Goal: Task Accomplishment & Management: Use online tool/utility

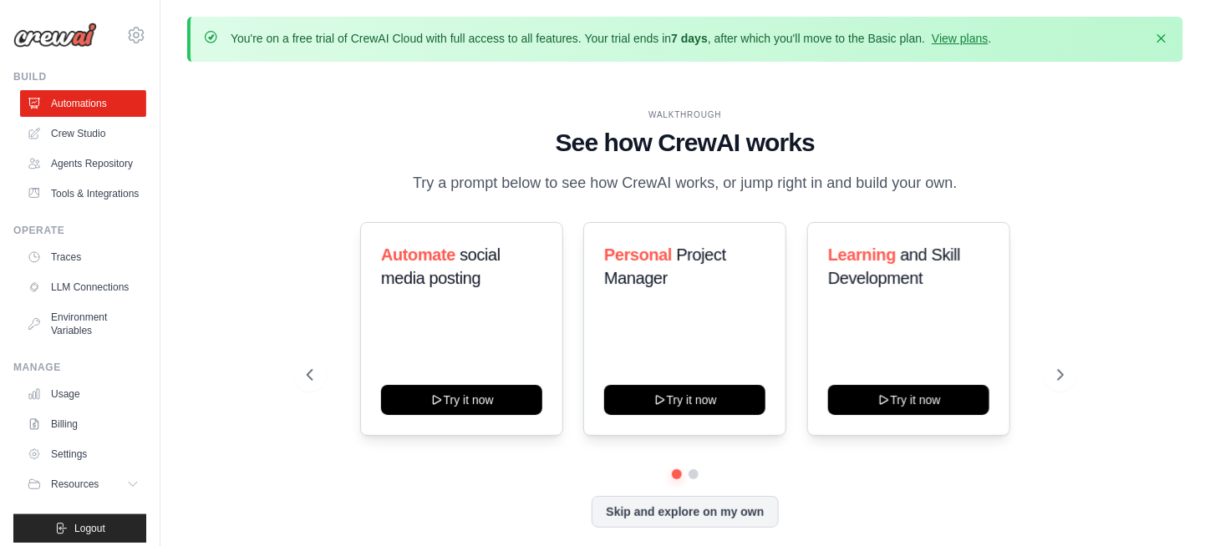
scroll to position [58, 0]
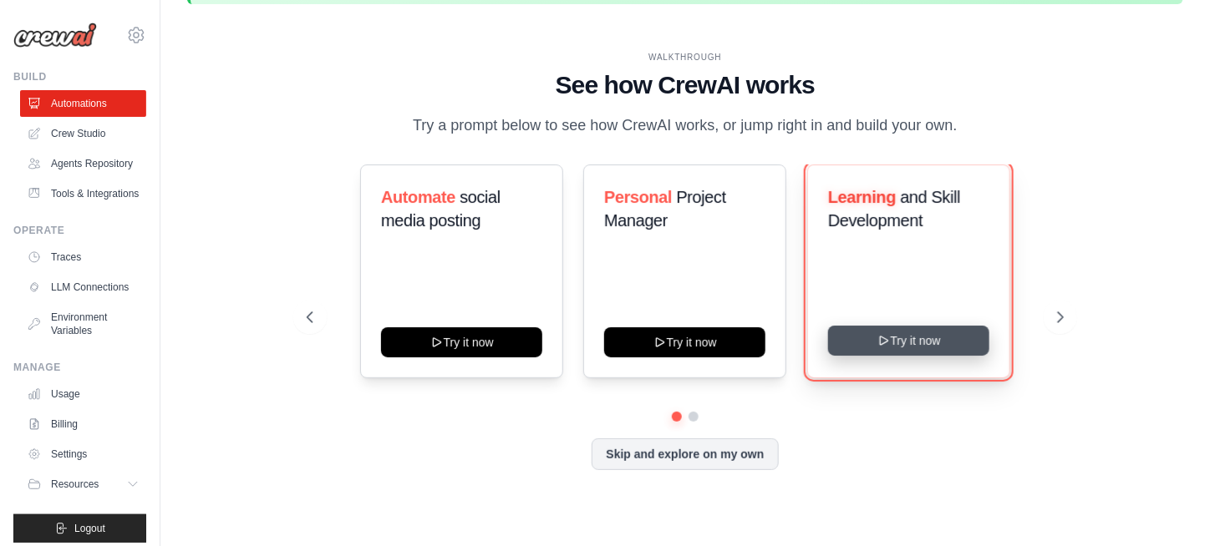
click at [901, 340] on button "Try it now" at bounding box center [908, 341] width 161 height 30
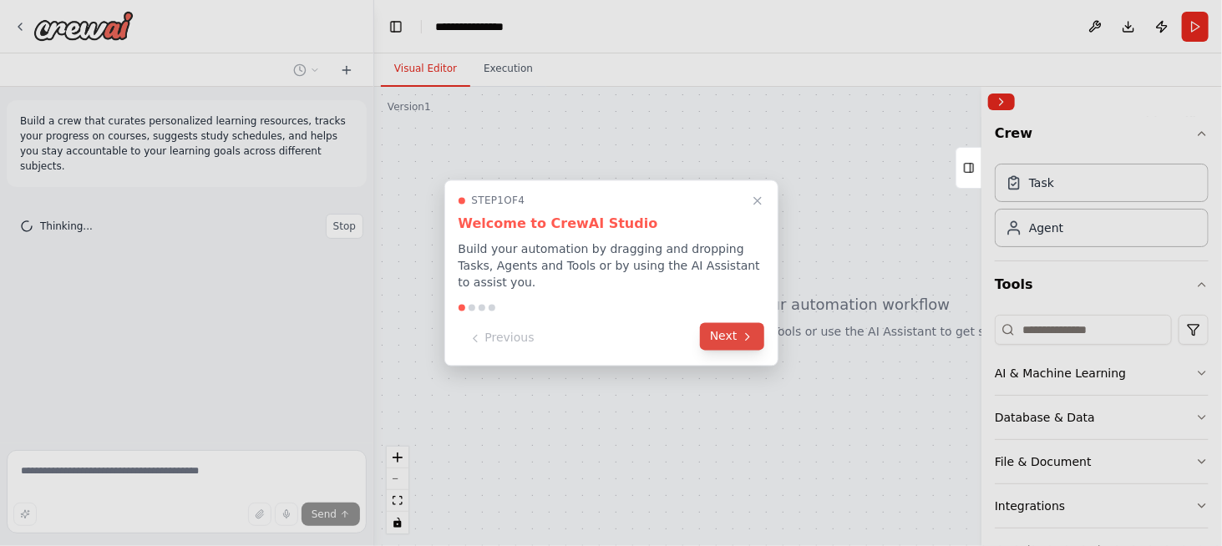
click at [721, 332] on button "Next" at bounding box center [732, 337] width 64 height 28
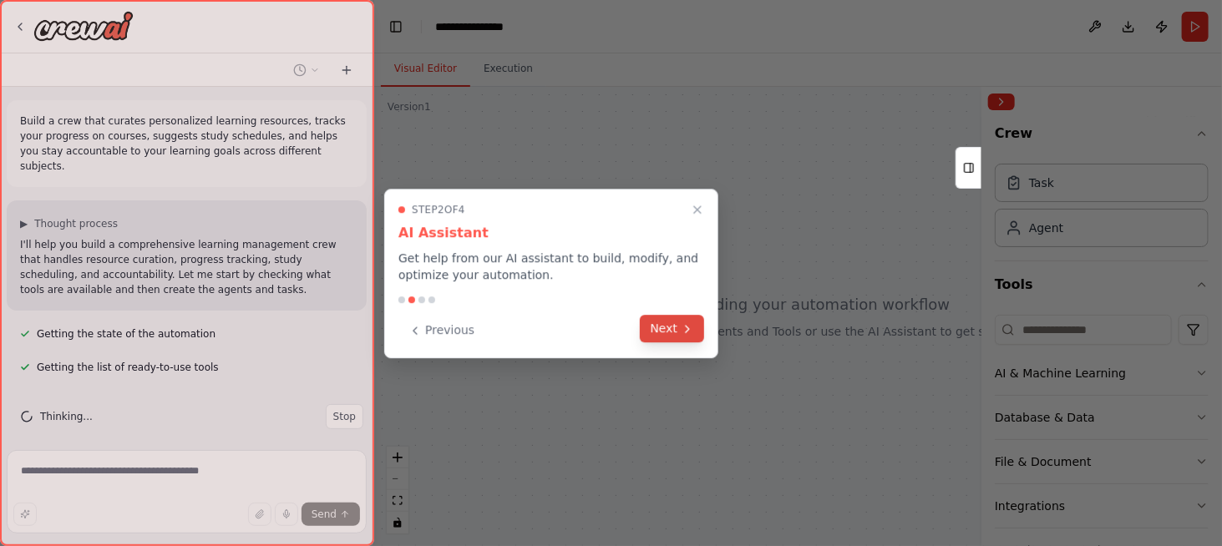
click at [670, 327] on button "Next" at bounding box center [672, 329] width 64 height 28
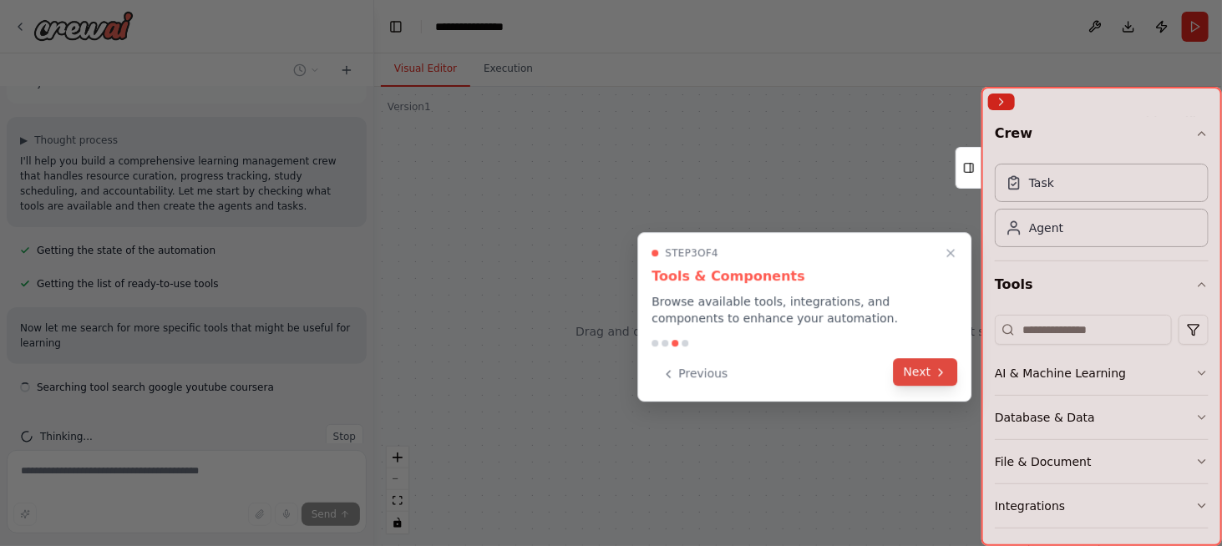
scroll to position [99, 0]
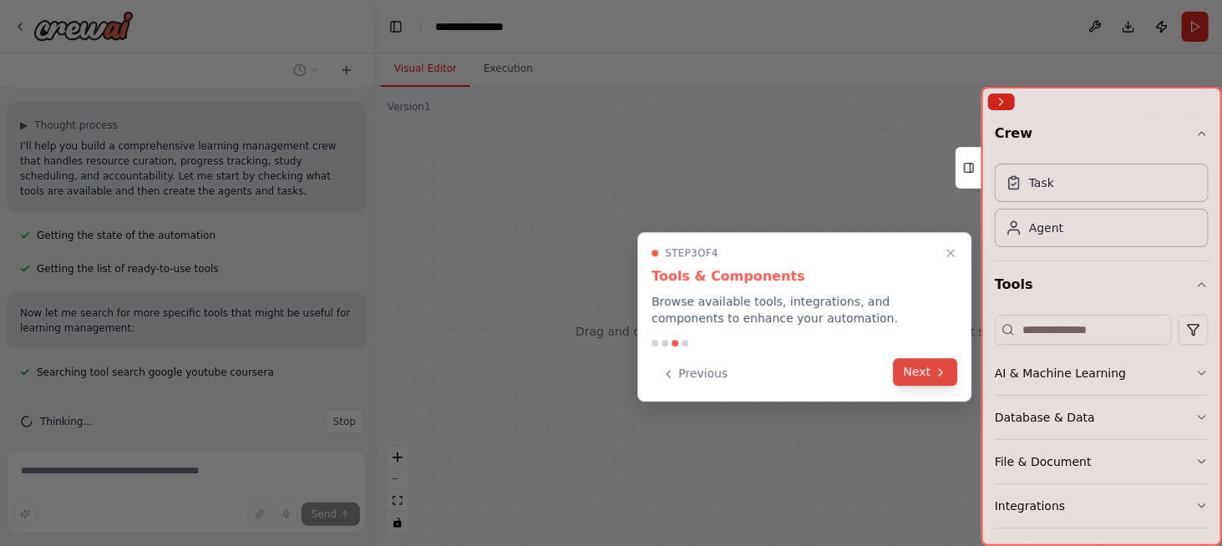
click at [911, 371] on button "Next" at bounding box center [926, 372] width 64 height 28
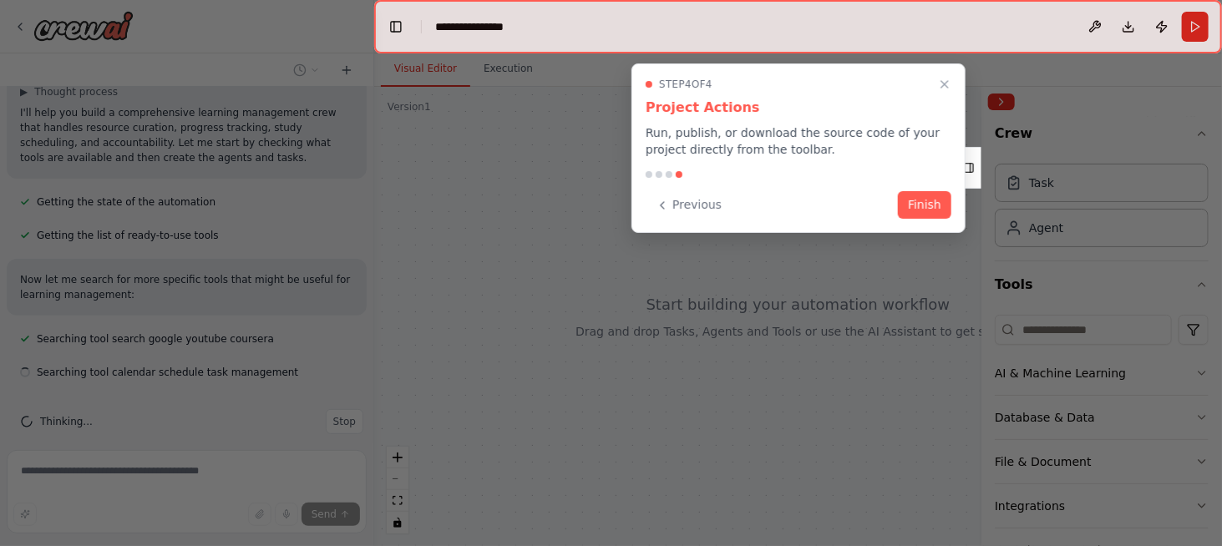
scroll to position [132, 0]
click at [916, 203] on button "Finish" at bounding box center [924, 204] width 53 height 28
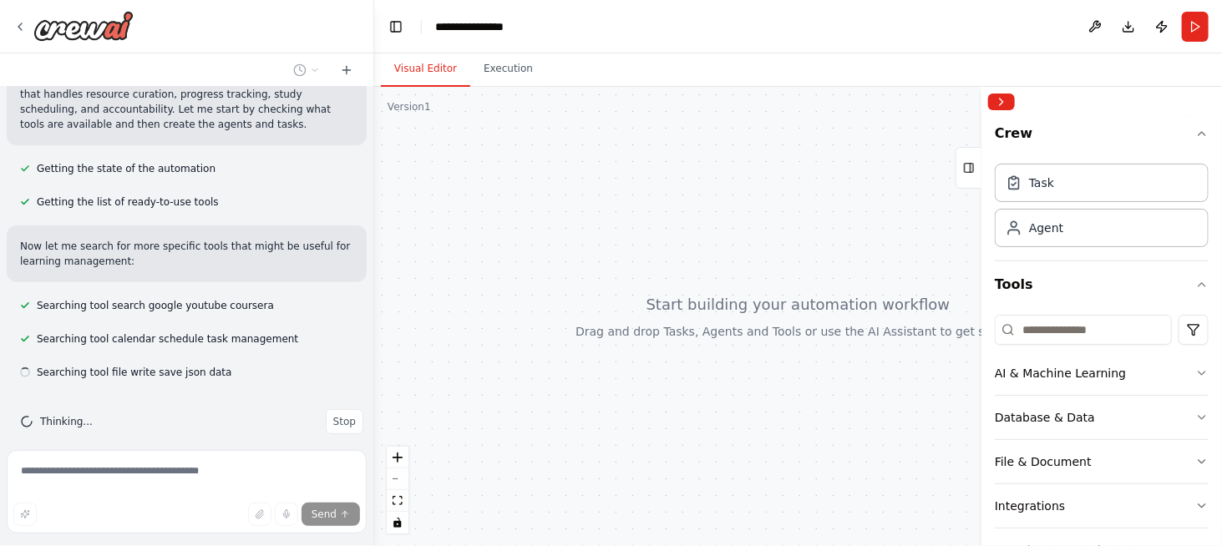
scroll to position [165, 0]
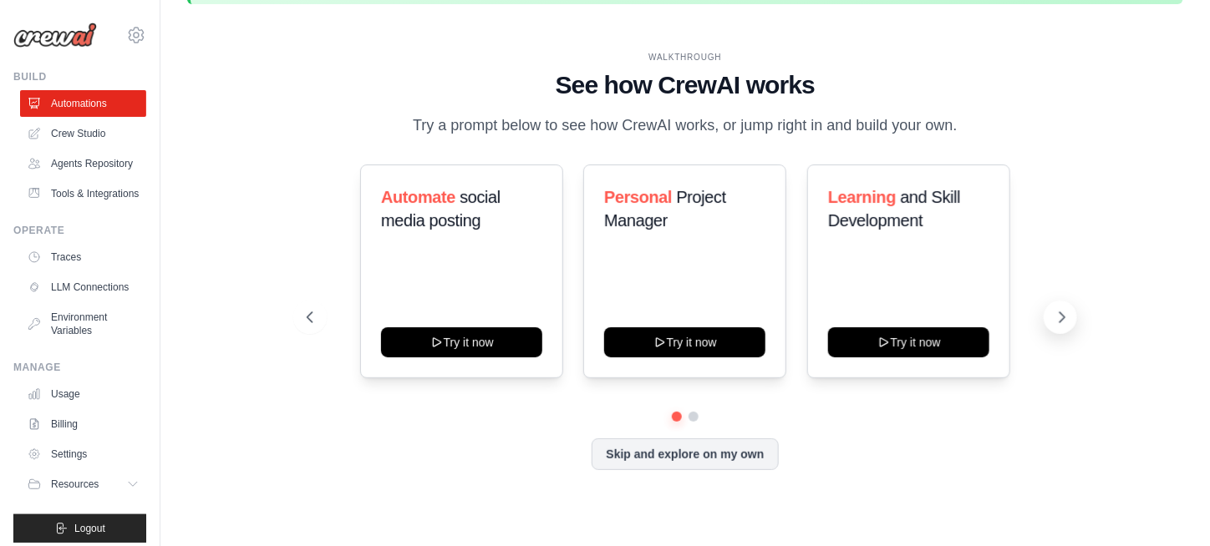
click at [1063, 312] on icon at bounding box center [1061, 317] width 17 height 17
click at [674, 454] on button "Skip and explore on my own" at bounding box center [684, 453] width 186 height 32
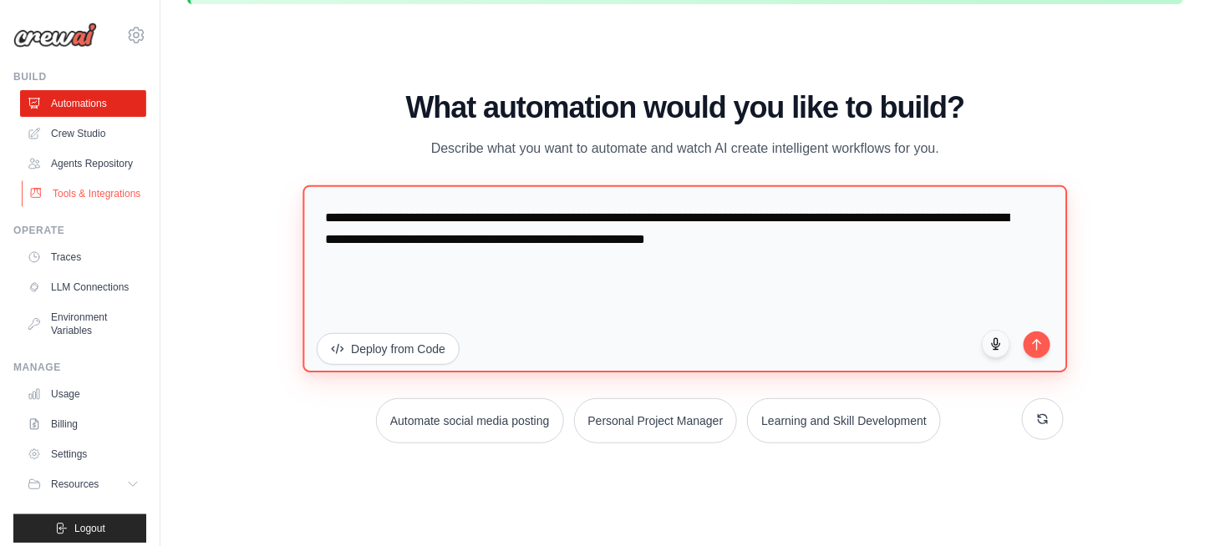
drag, startPoint x: 880, startPoint y: 241, endPoint x: 119, endPoint y: 194, distance: 761.7
click at [119, 194] on body "abpbyb@gmail.com Settings Build Automations" at bounding box center [605, 244] width 1210 height 605
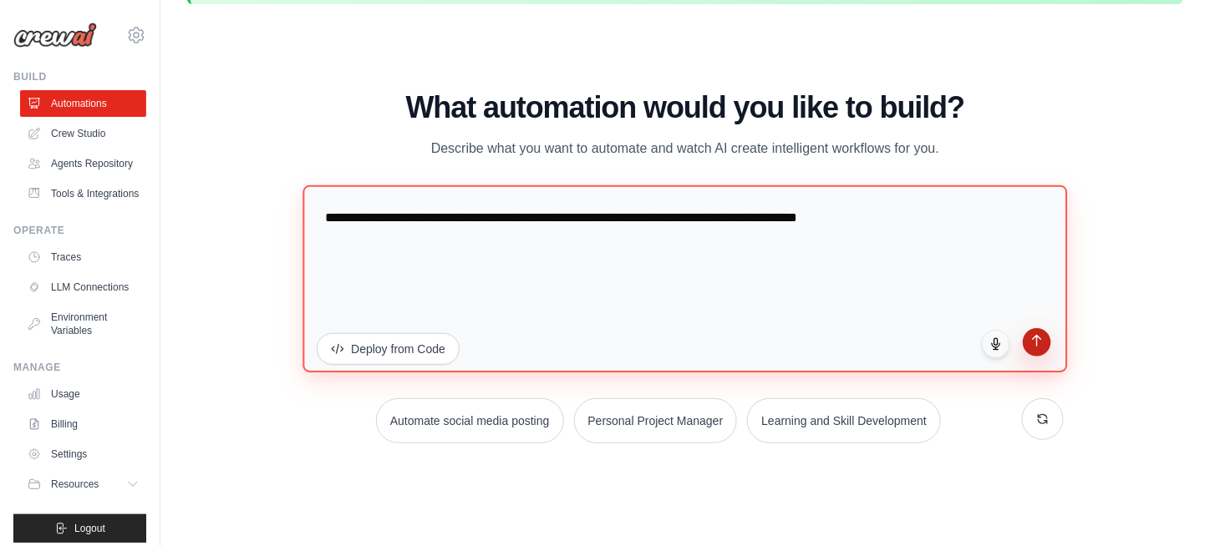
type textarea "**********"
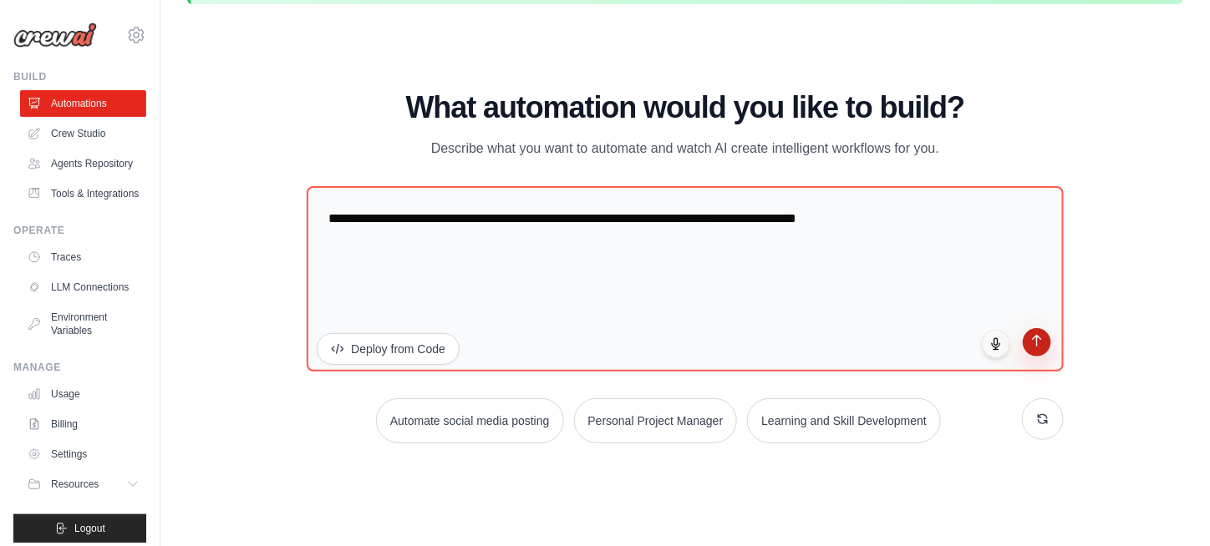
click at [1043, 344] on icon "submit" at bounding box center [1036, 341] width 14 height 14
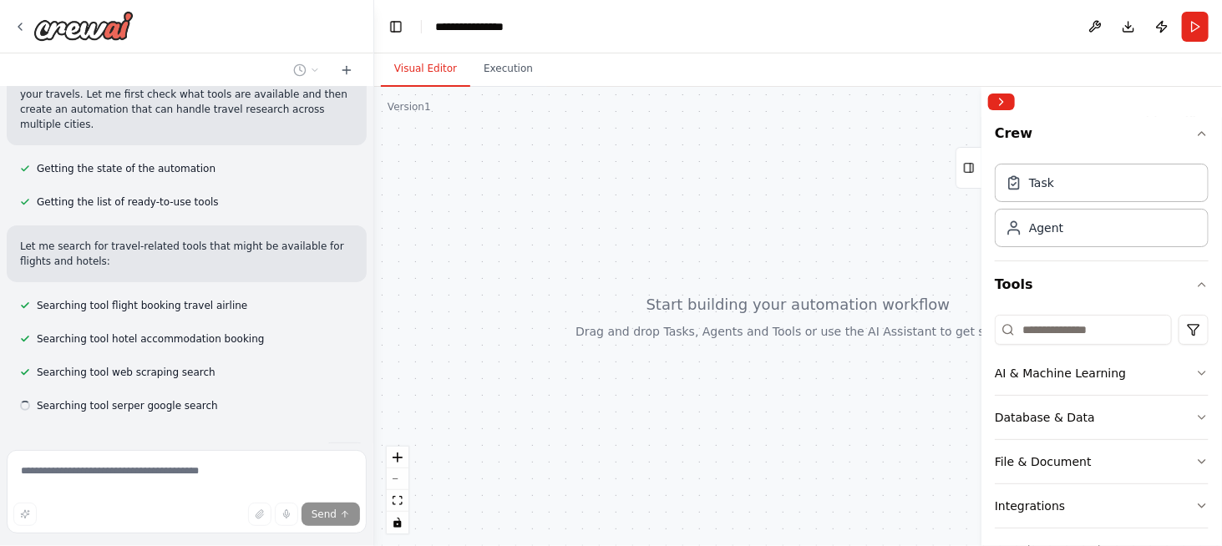
scroll to position [169, 0]
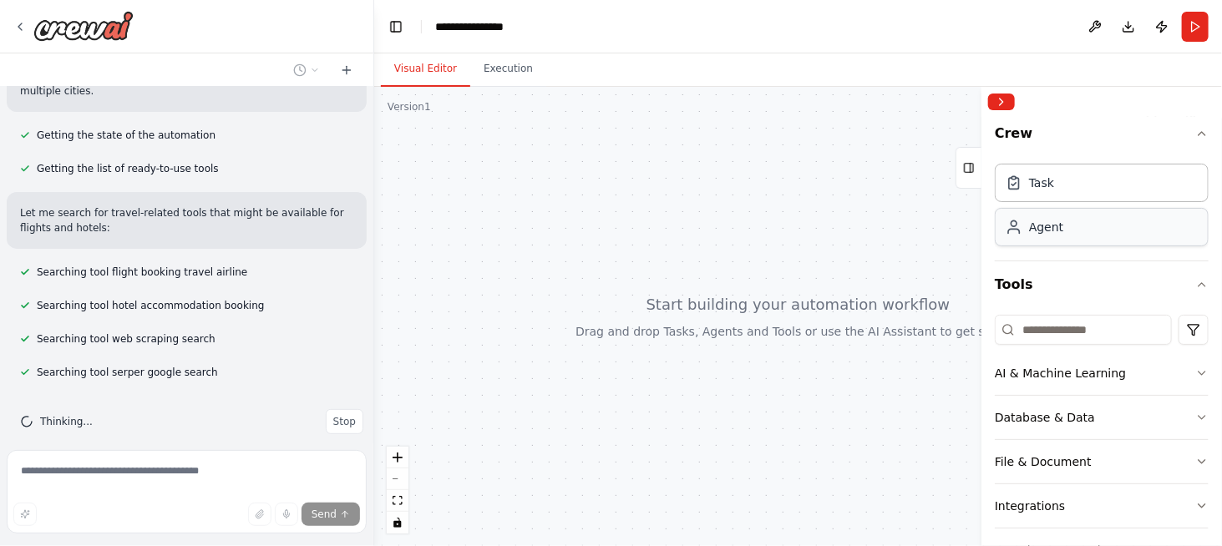
click at [1077, 226] on div "Agent" at bounding box center [1102, 227] width 214 height 38
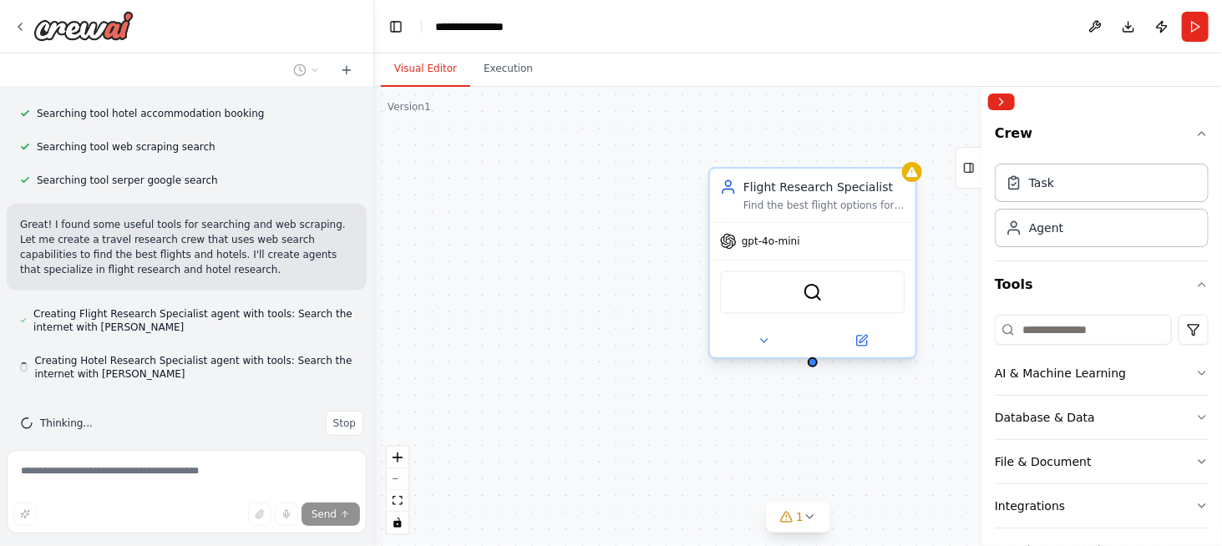
scroll to position [363, 0]
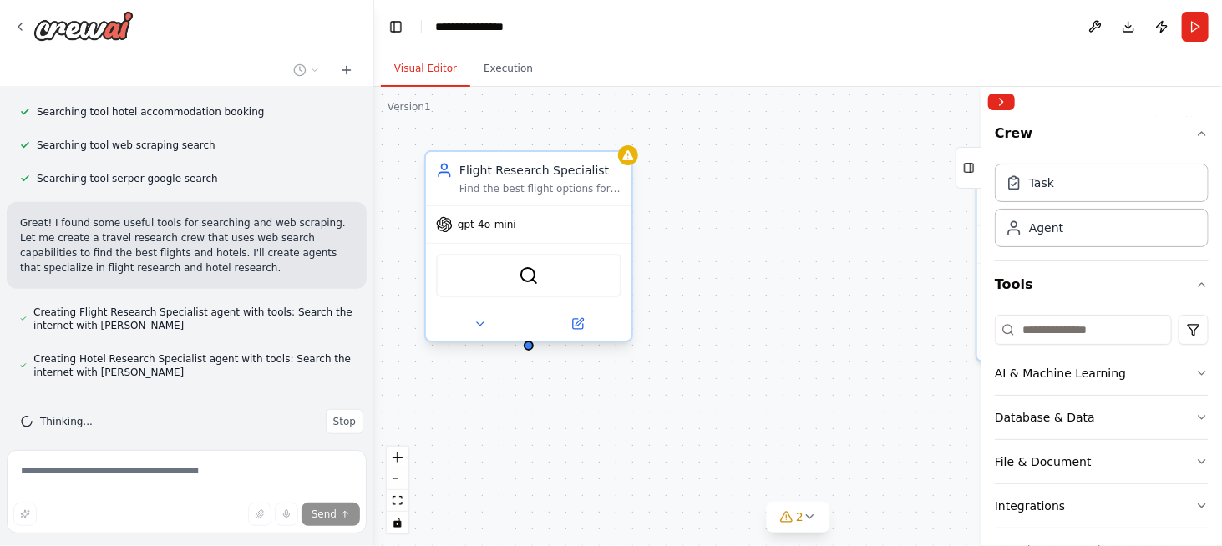
drag, startPoint x: 818, startPoint y: 201, endPoint x: 530, endPoint y: 180, distance: 289.0
click at [530, 180] on div "Flight Research Specialist Find the best flight options for travel to {destinat…" at bounding box center [540, 178] width 162 height 33
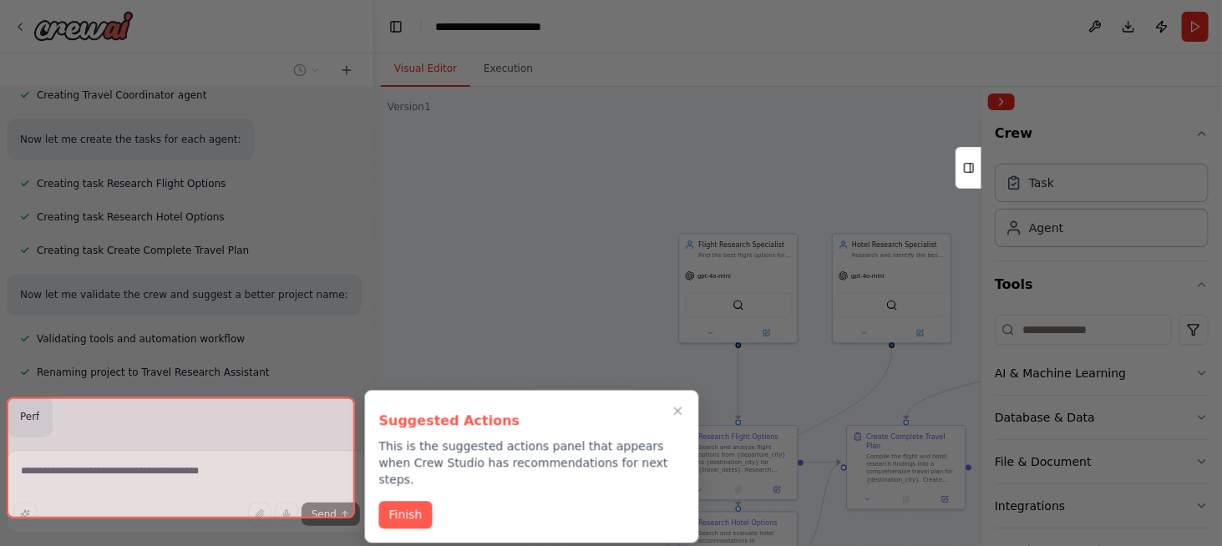
scroll to position [713, 0]
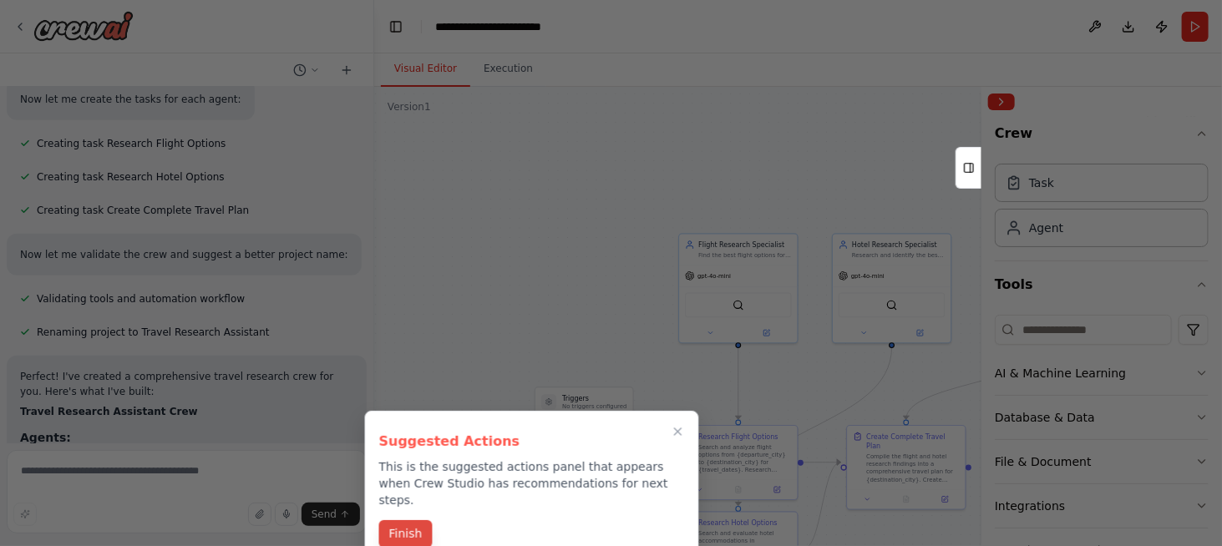
click at [403, 525] on button "Finish" at bounding box center [405, 534] width 53 height 28
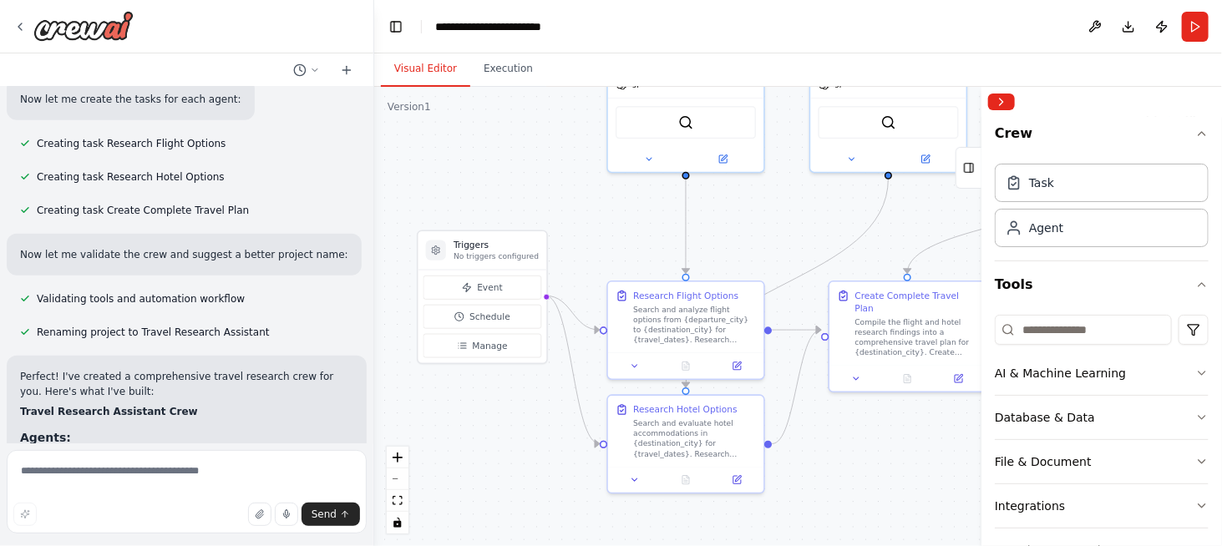
drag, startPoint x: 551, startPoint y: 364, endPoint x: 520, endPoint y: 158, distance: 208.7
click at [520, 158] on div ".deletable-edge-delete-btn { width: 20px; height: 20px; border: 0px solid #ffff…" at bounding box center [798, 316] width 848 height 459
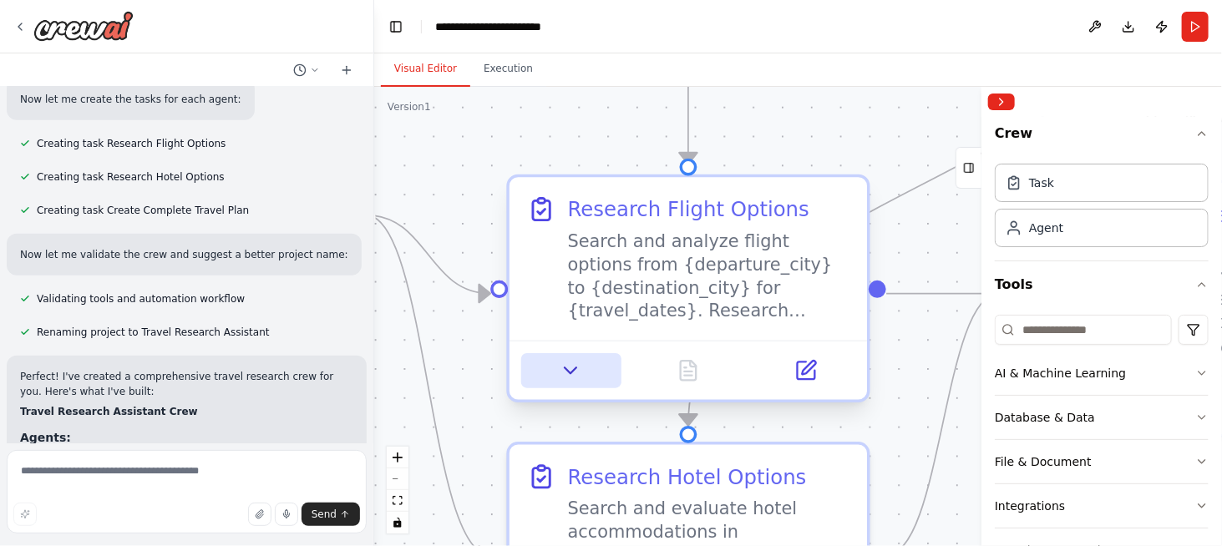
click at [576, 371] on icon at bounding box center [571, 370] width 23 height 23
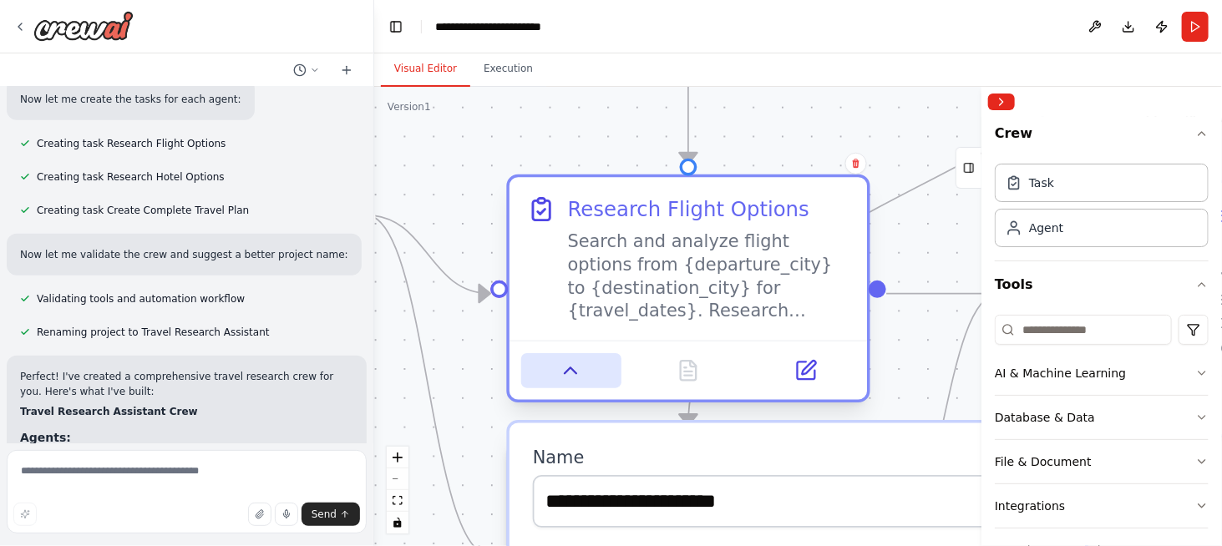
click at [576, 371] on icon at bounding box center [572, 371] width 12 height 6
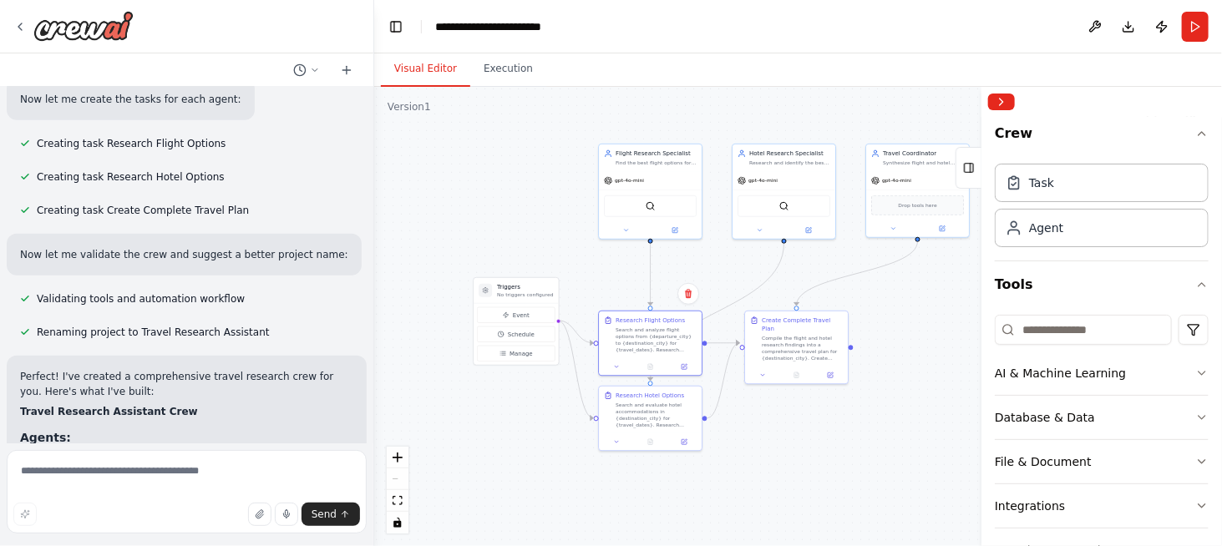
drag, startPoint x: 766, startPoint y: 201, endPoint x: 736, endPoint y: 277, distance: 81.0
click at [736, 277] on div ".deletable-edge-delete-btn { width: 20px; height: 20px; border: 0px solid #ffff…" at bounding box center [798, 316] width 848 height 459
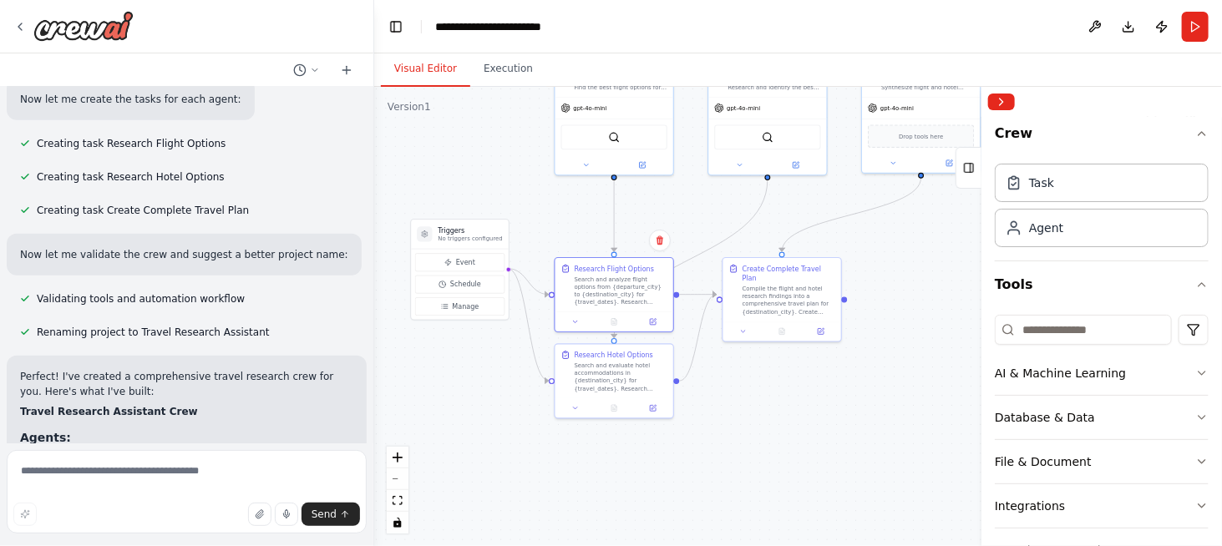
drag, startPoint x: 852, startPoint y: 358, endPoint x: 860, endPoint y: 277, distance: 82.2
click at [860, 277] on div ".deletable-edge-delete-btn { width: 20px; height: 20px; border: 0px solid #ffff…" at bounding box center [798, 316] width 848 height 459
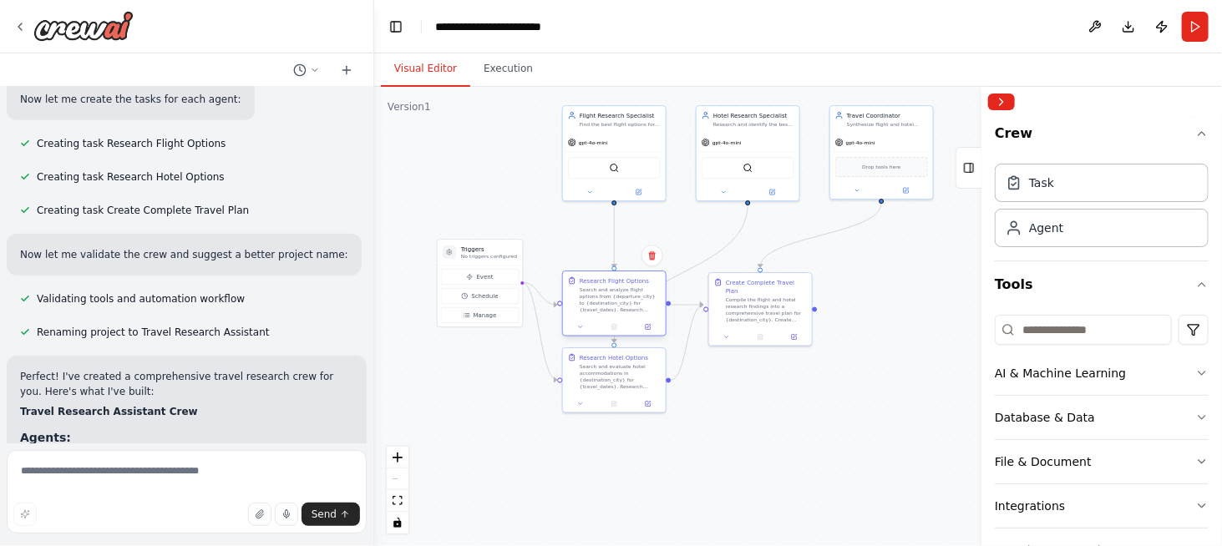
click at [605, 307] on div "Search and analyze flight options from {departure_city} to {destination_city} f…" at bounding box center [620, 300] width 81 height 27
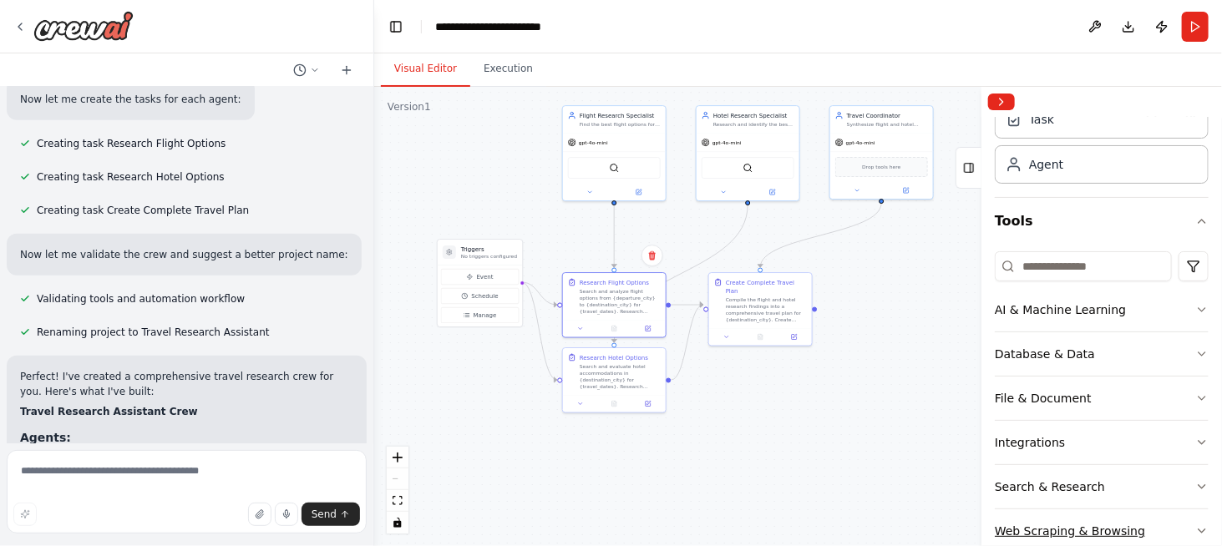
scroll to position [137, 0]
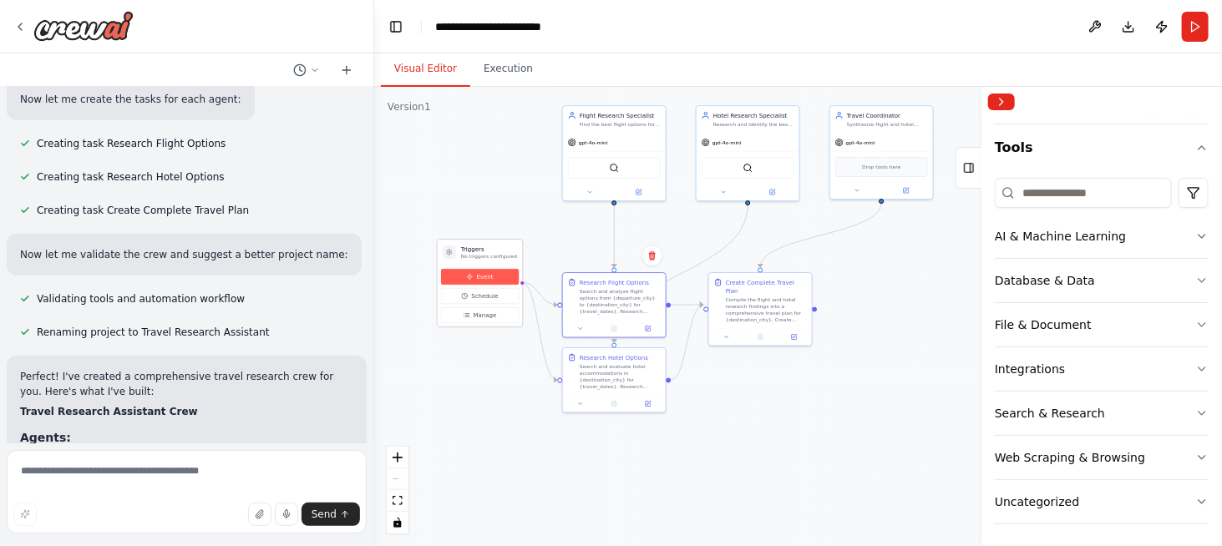
click at [470, 277] on icon at bounding box center [470, 277] width 5 height 6
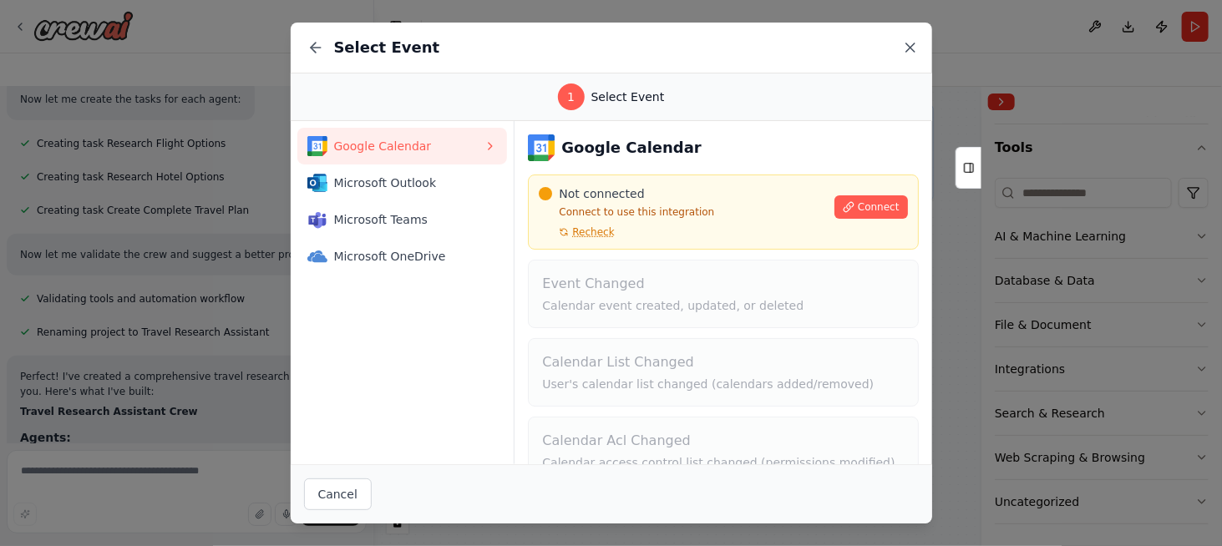
click at [917, 44] on icon at bounding box center [910, 47] width 17 height 17
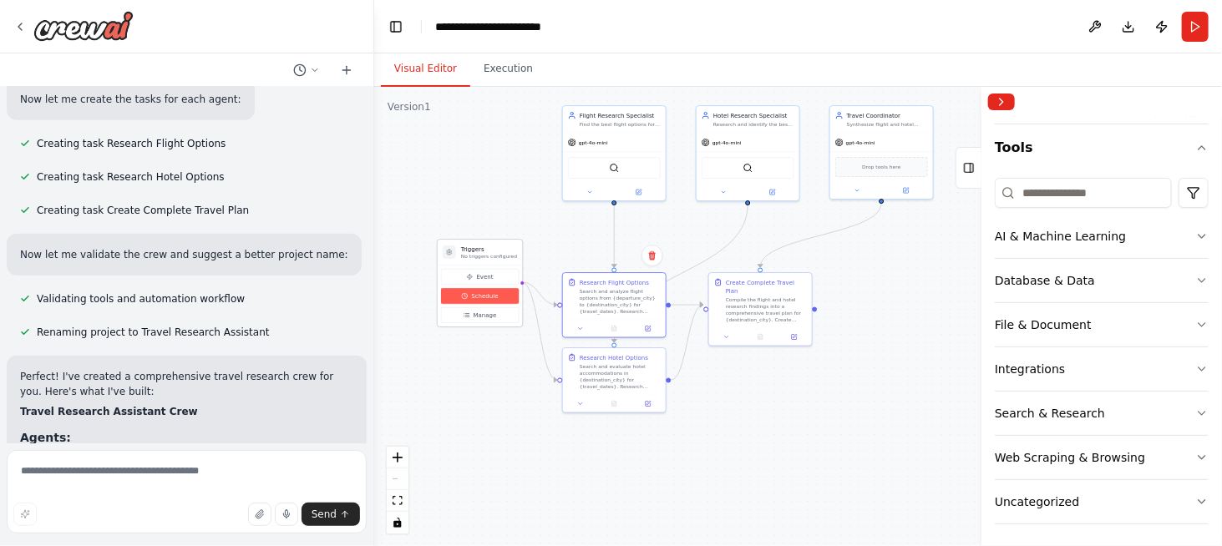
click at [484, 295] on span "Schedule" at bounding box center [484, 296] width 27 height 8
select select "******"
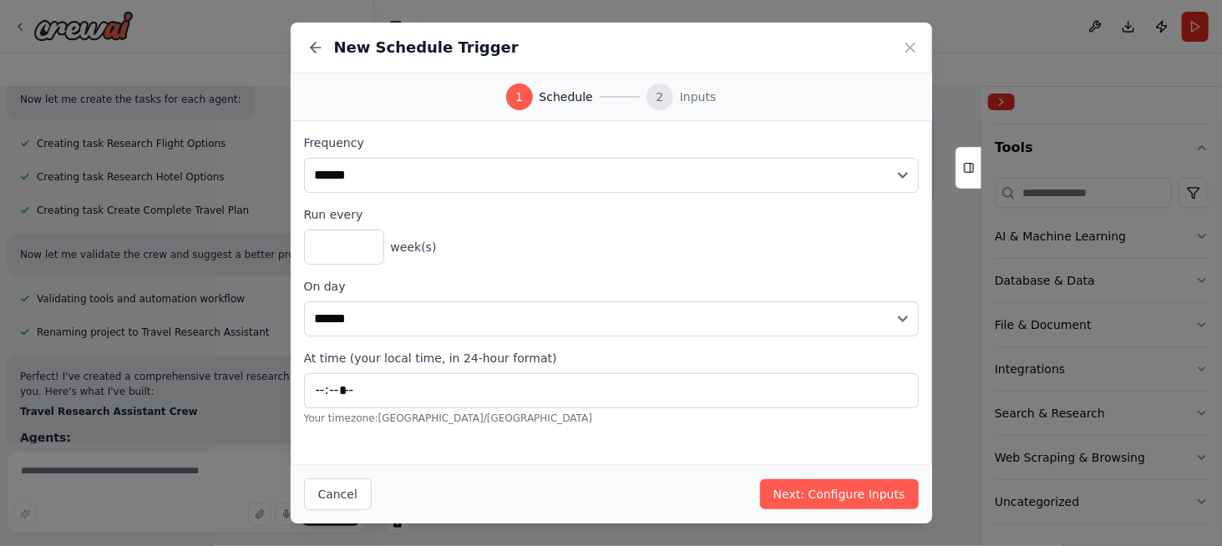
click at [919, 43] on div "New Schedule Trigger" at bounding box center [612, 48] width 642 height 51
click at [916, 43] on icon at bounding box center [910, 47] width 17 height 17
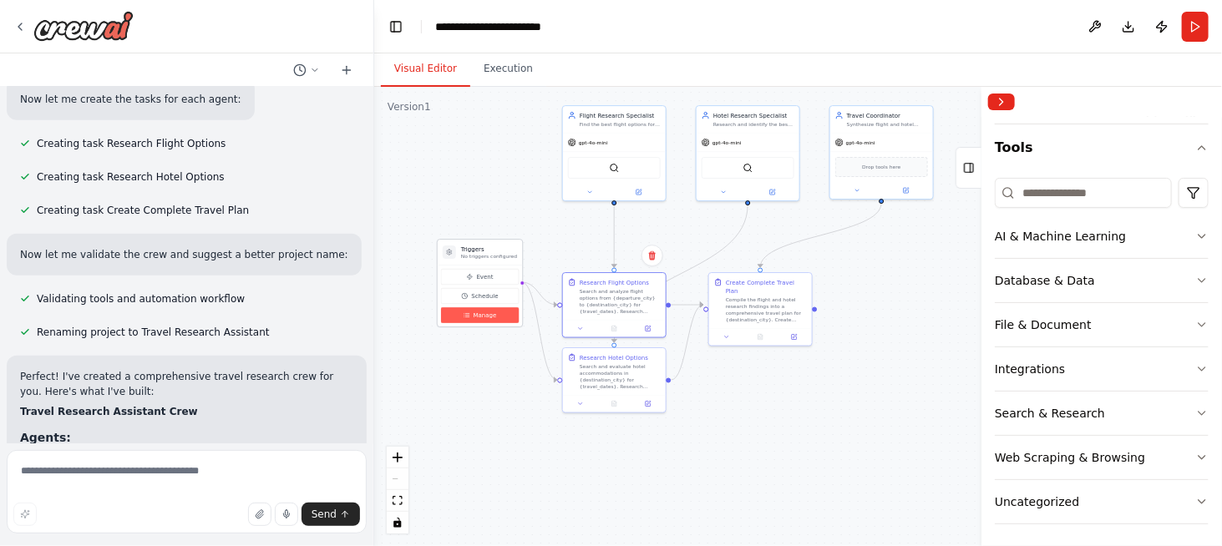
click at [486, 312] on span "Manage" at bounding box center [485, 316] width 23 height 8
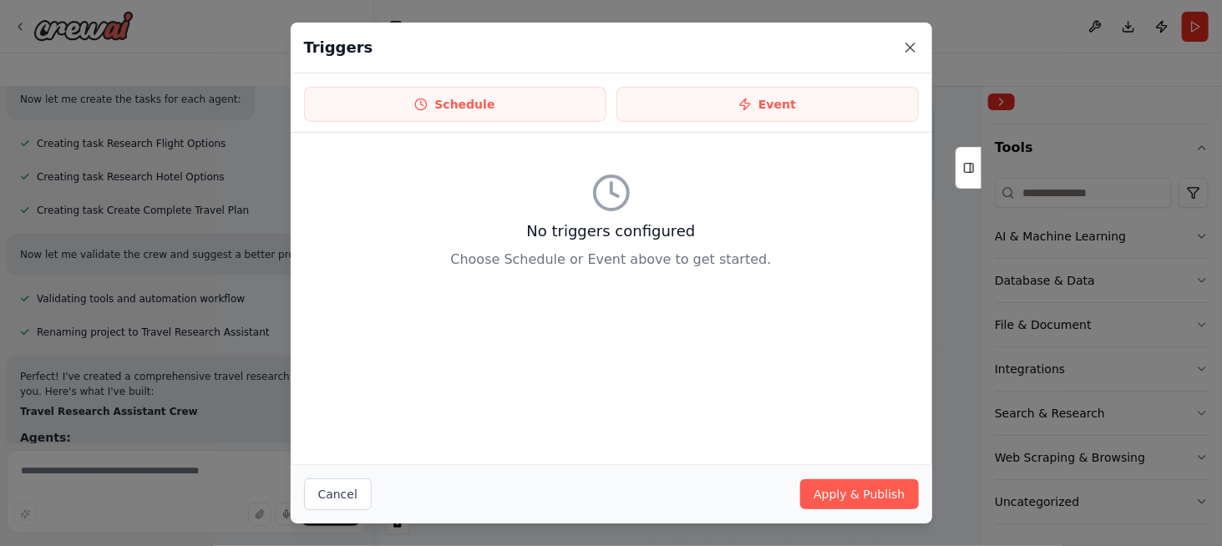
click at [917, 49] on icon at bounding box center [910, 47] width 17 height 17
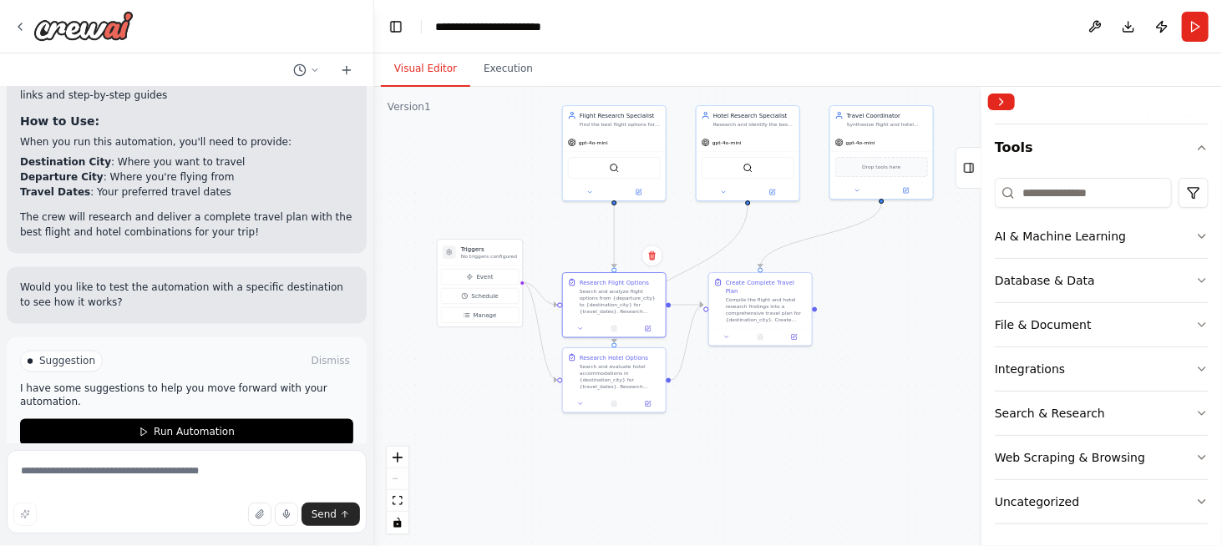
scroll to position [1452, 0]
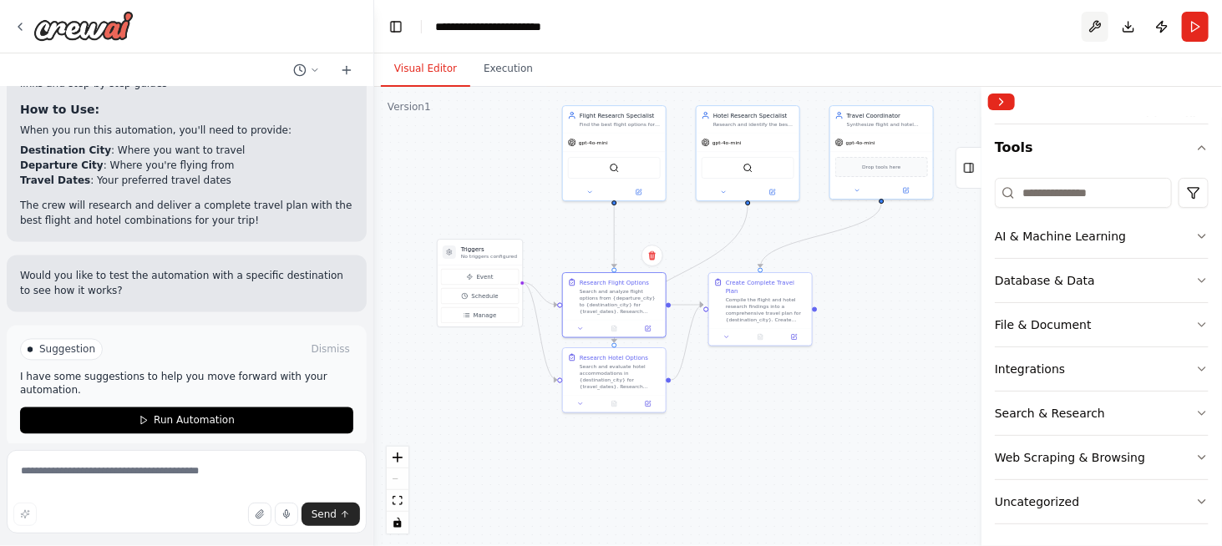
click at [1090, 29] on button at bounding box center [1095, 27] width 27 height 30
click at [1132, 23] on button "Download" at bounding box center [1128, 27] width 27 height 30
click at [1200, 34] on button "Run" at bounding box center [1195, 27] width 27 height 30
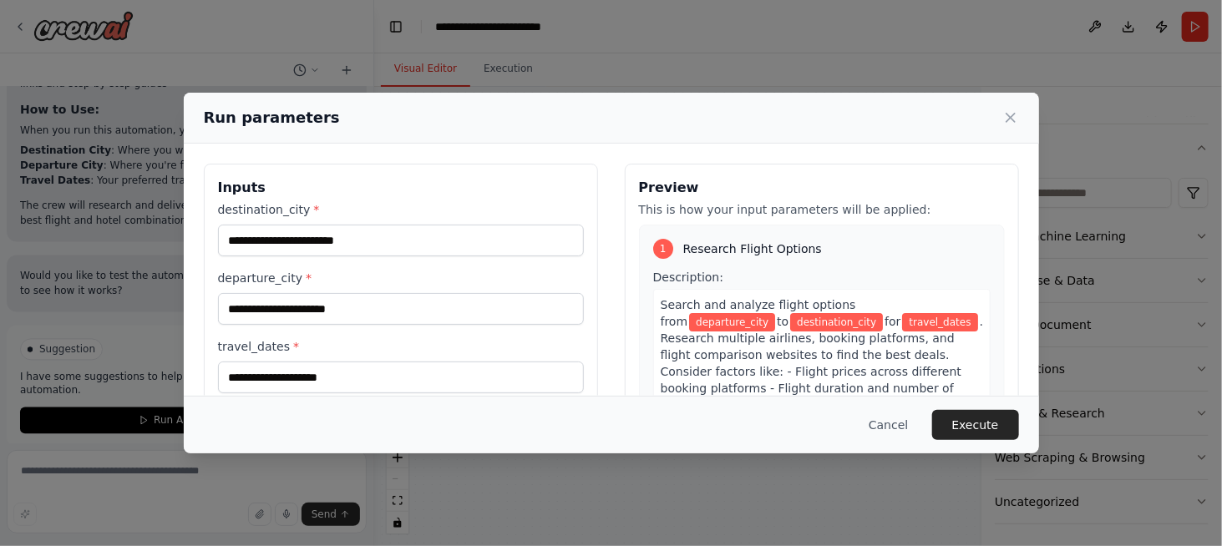
click at [349, 225] on div "destination_city *" at bounding box center [401, 228] width 366 height 55
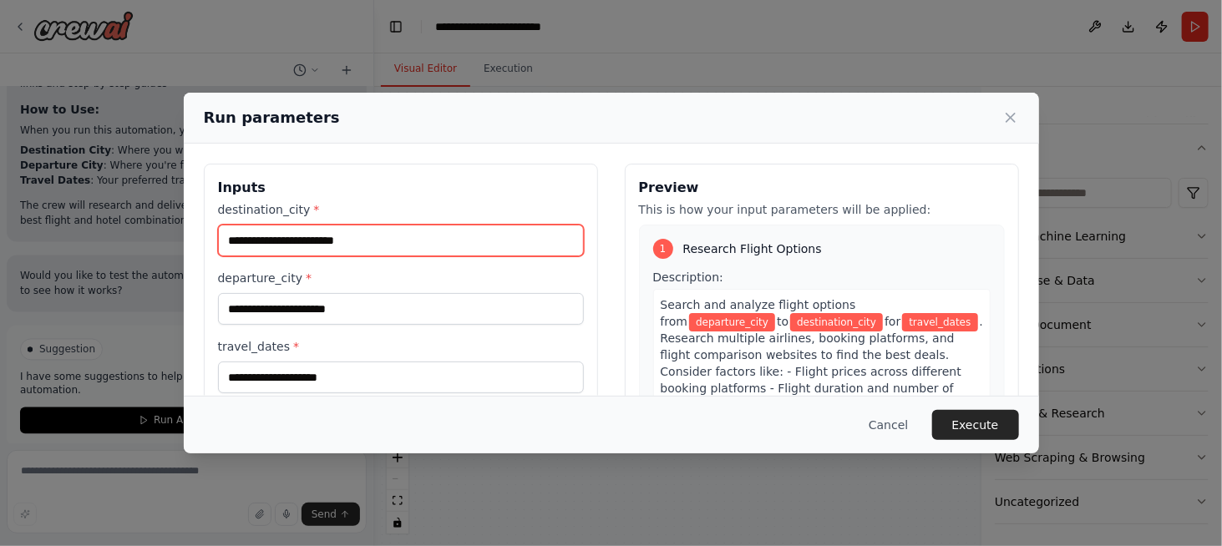
click at [360, 240] on input "destination_city *" at bounding box center [401, 241] width 366 height 32
drag, startPoint x: 272, startPoint y: 237, endPoint x: 191, endPoint y: 236, distance: 80.2
click at [191, 236] on div "Inputs destination_city * ****** departure_city * travel_dates * Preview This i…" at bounding box center [611, 362] width 855 height 436
type input "******"
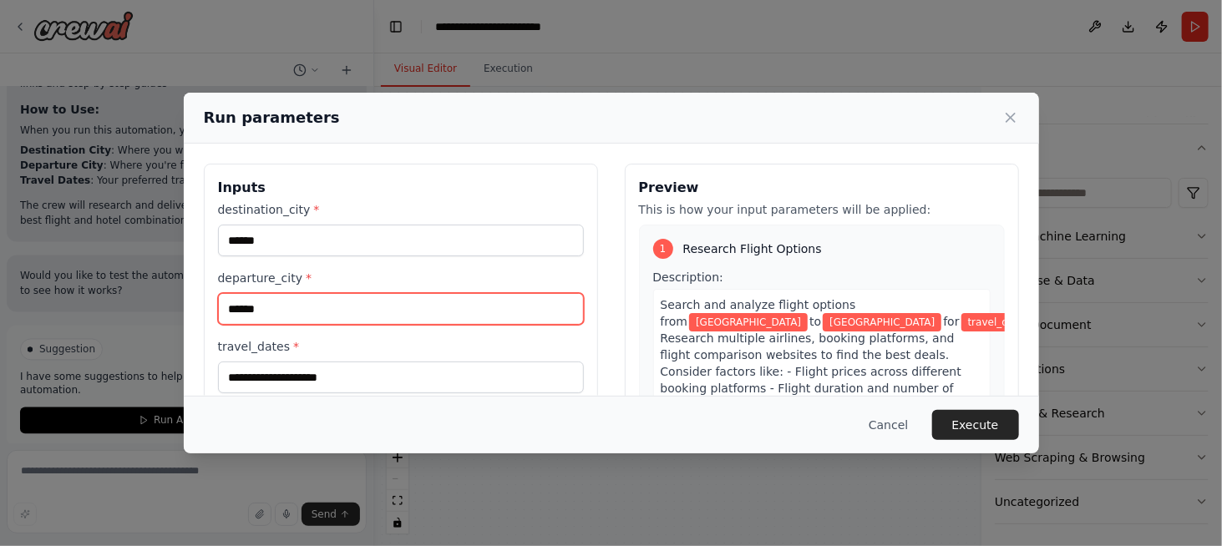
type input "******"
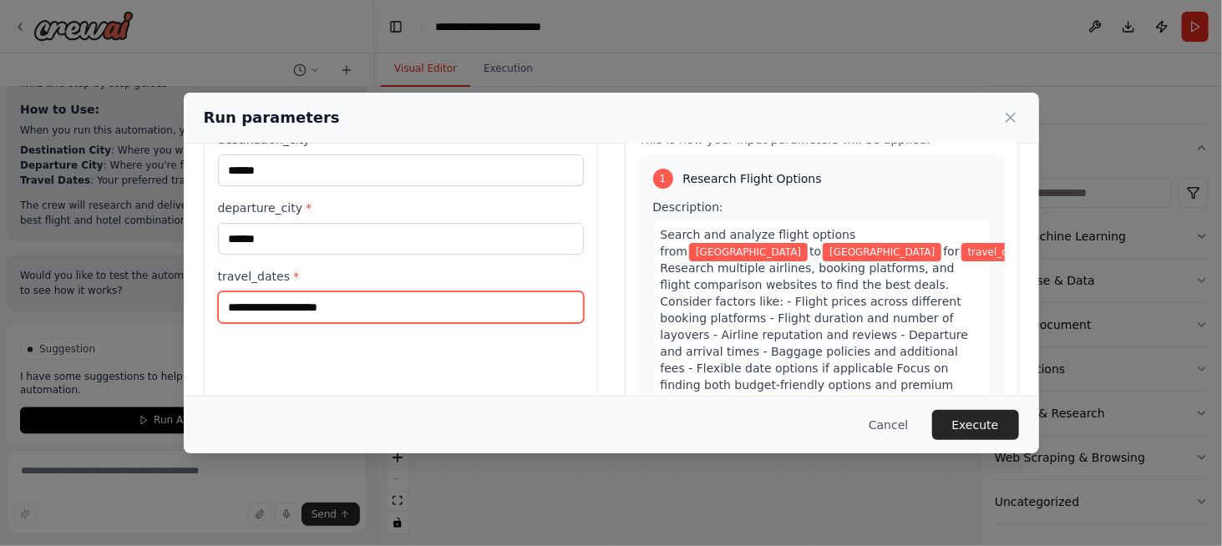
scroll to position [167, 0]
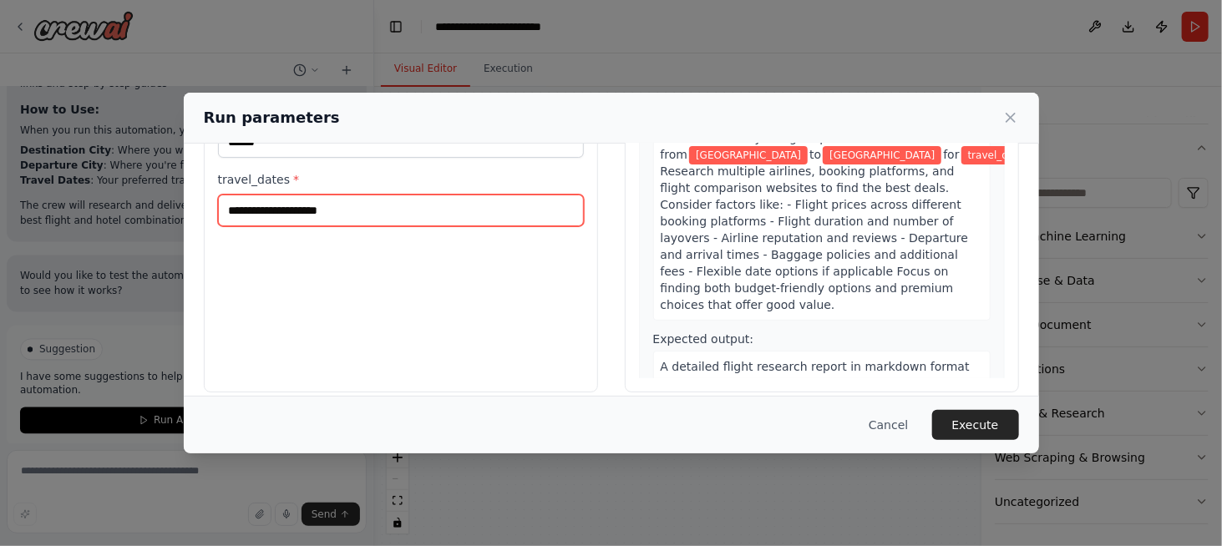
click at [313, 201] on input "travel_dates *" at bounding box center [401, 211] width 366 height 32
type input "******"
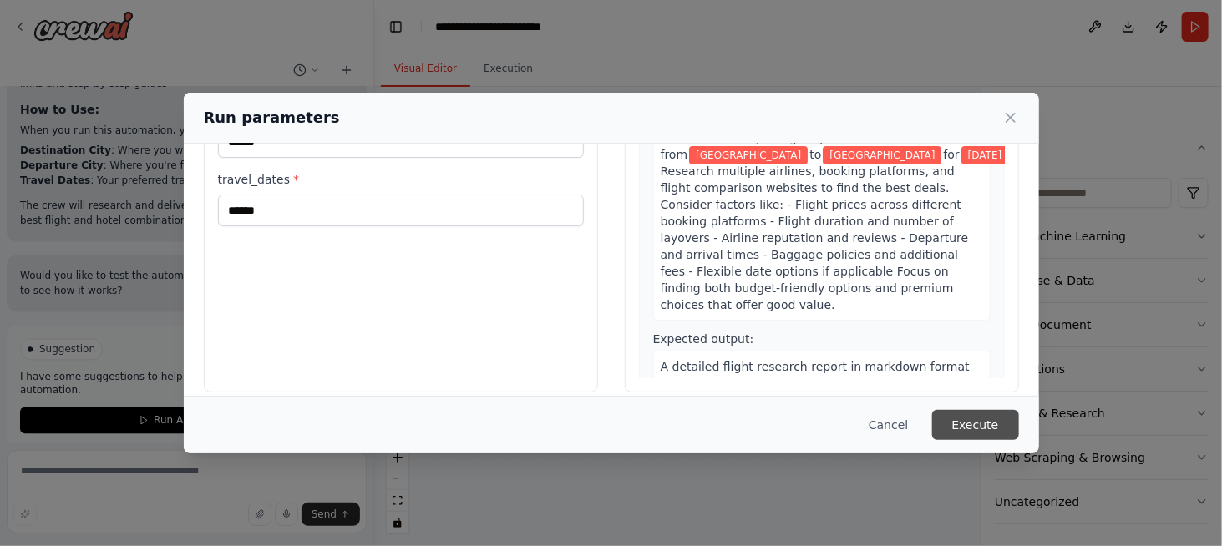
click at [971, 418] on button "Execute" at bounding box center [975, 425] width 87 height 30
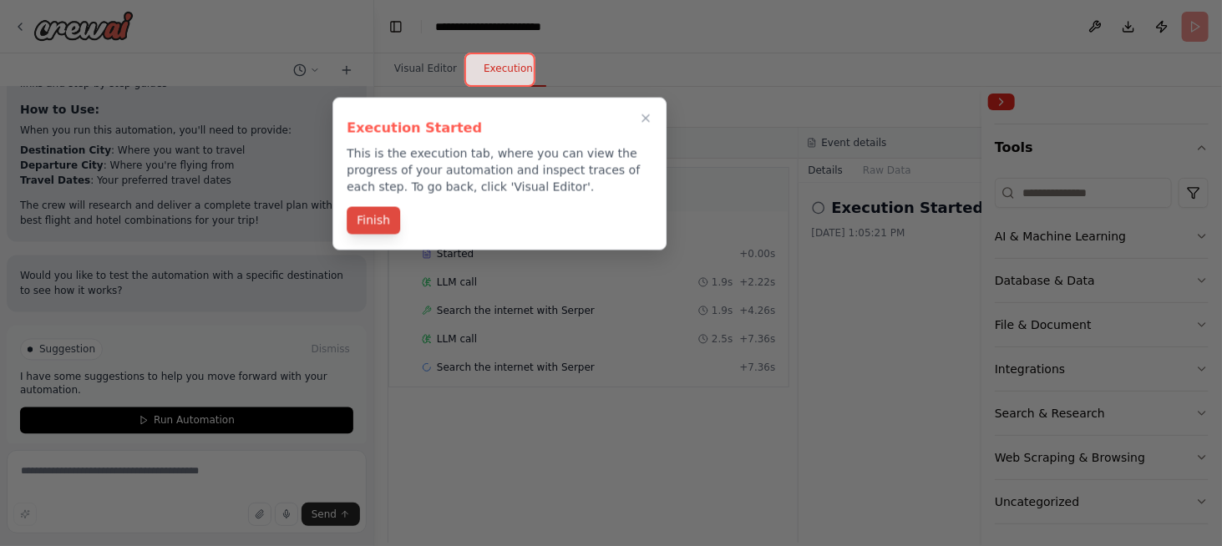
click at [363, 218] on button "Finish" at bounding box center [373, 221] width 53 height 28
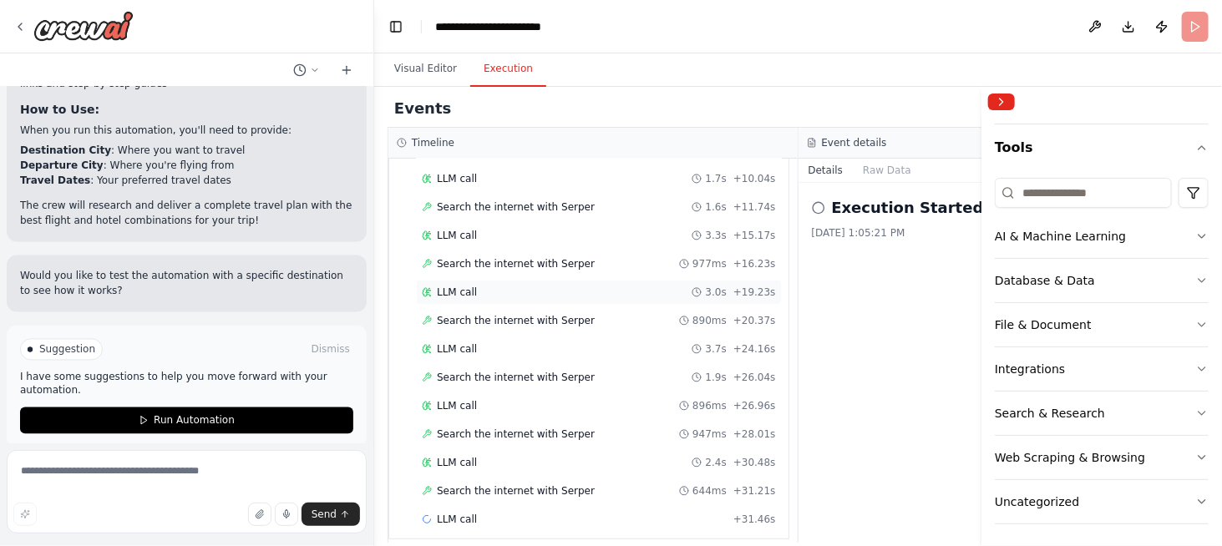
scroll to position [0, 0]
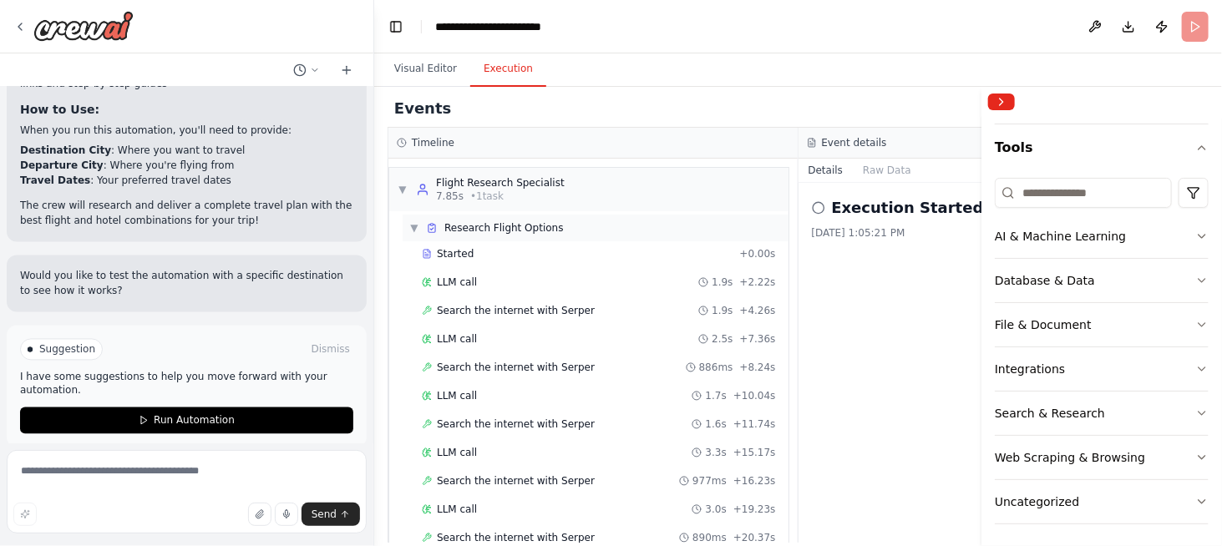
click at [415, 225] on span "▼" at bounding box center [414, 227] width 10 height 13
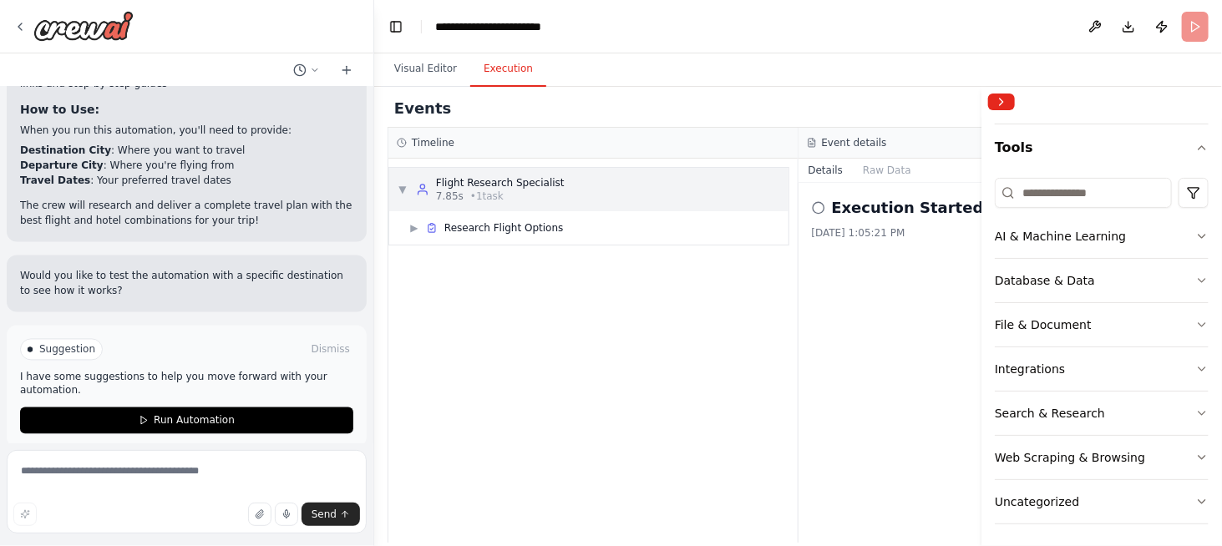
click at [400, 185] on span "▼" at bounding box center [403, 189] width 10 height 13
click at [405, 184] on span "▶" at bounding box center [403, 189] width 10 height 13
click at [414, 226] on span "▶" at bounding box center [414, 227] width 10 height 13
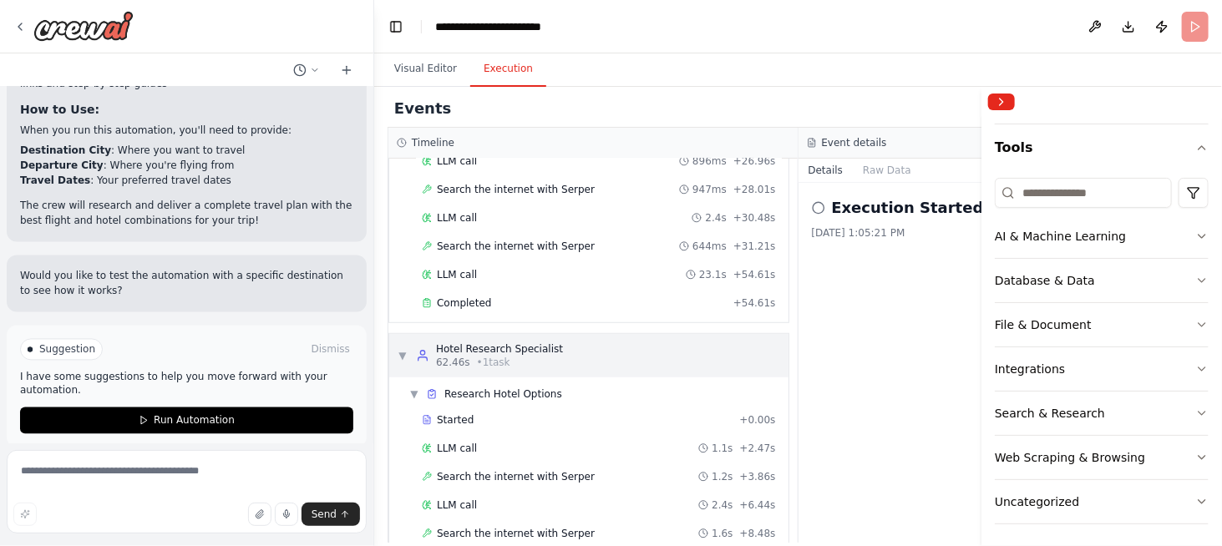
scroll to position [499, 0]
